Goal: Task Accomplishment & Management: Manage account settings

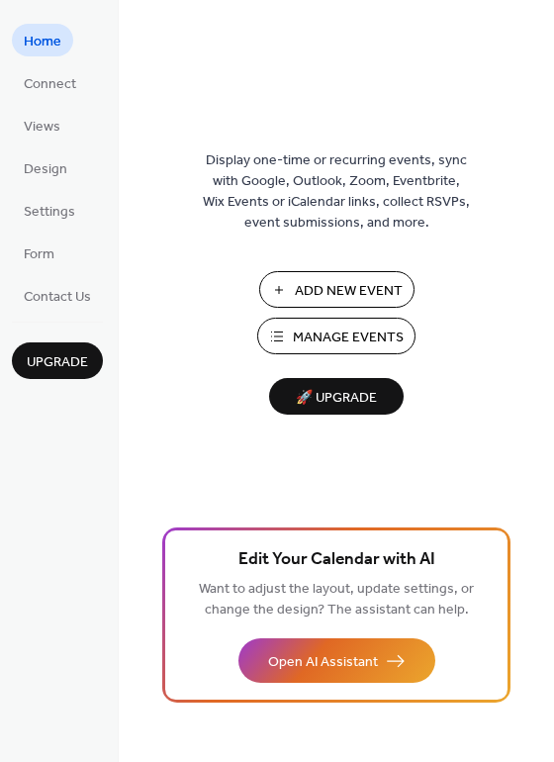
click at [329, 327] on span "Manage Events" at bounding box center [348, 337] width 111 height 21
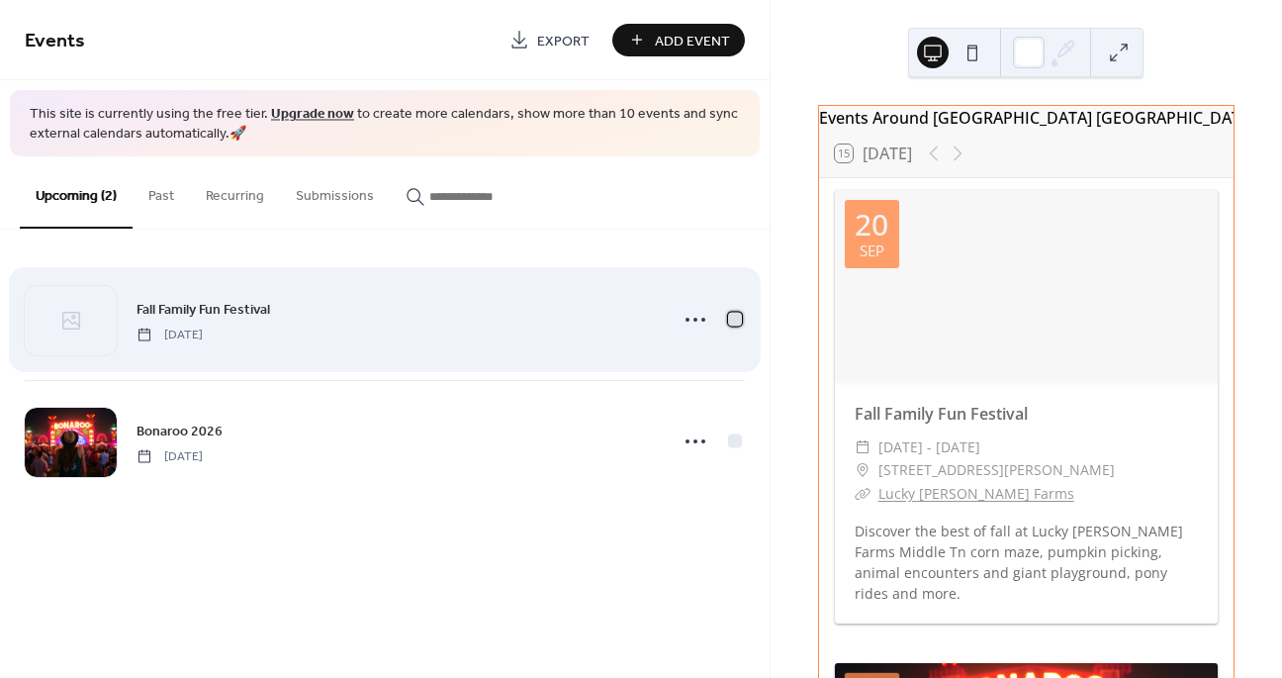
click at [737, 319] on div at bounding box center [735, 320] width 14 height 14
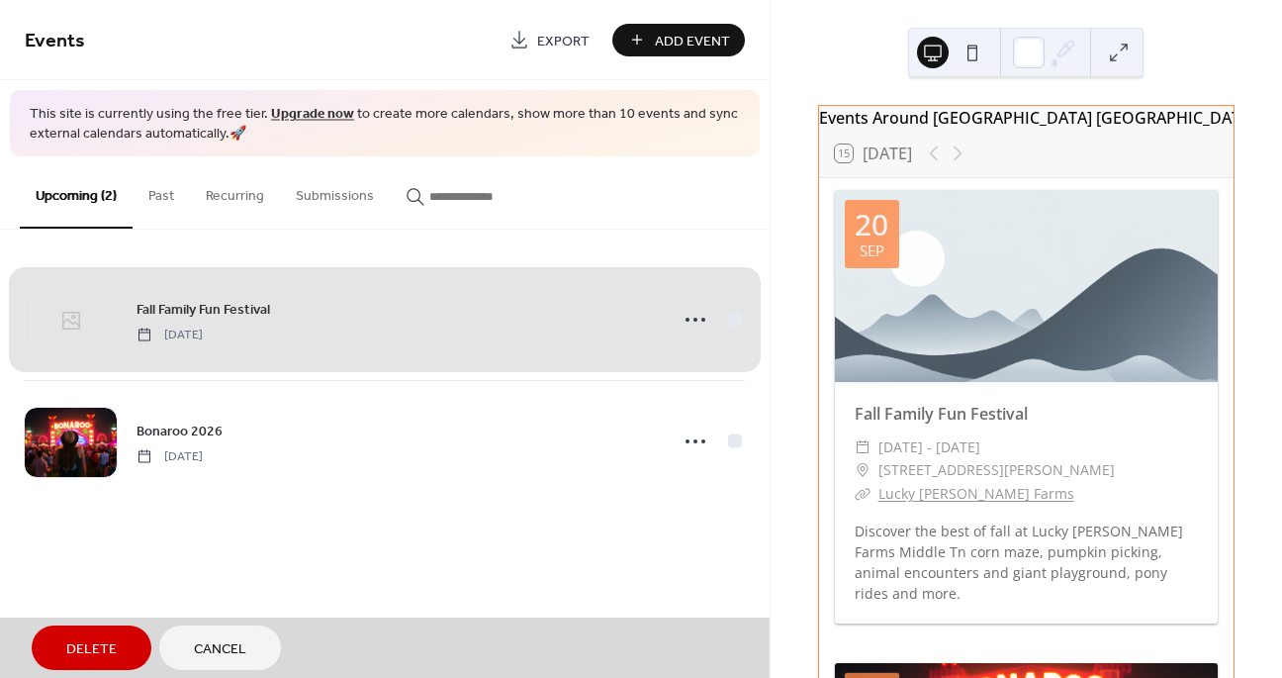
click at [88, 639] on span "Delete" at bounding box center [91, 649] width 50 height 21
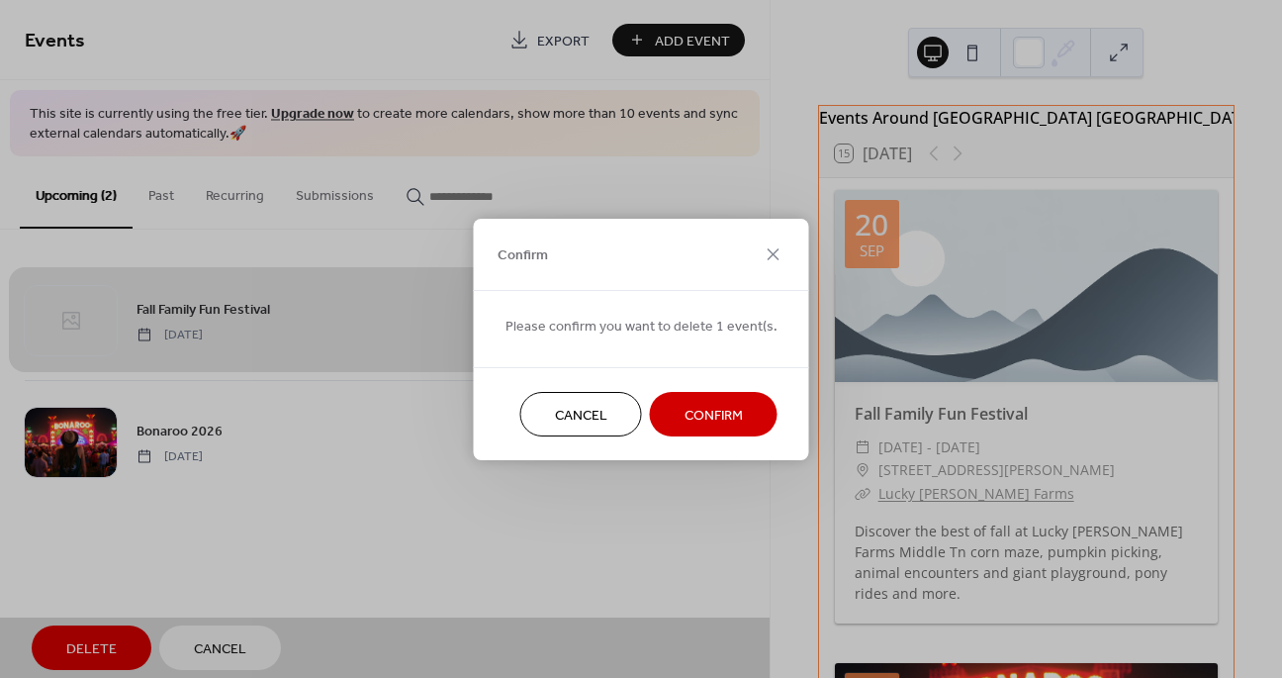
click at [695, 420] on span "Confirm" at bounding box center [713, 415] width 58 height 21
